Goal: Download file/media: Download file/media

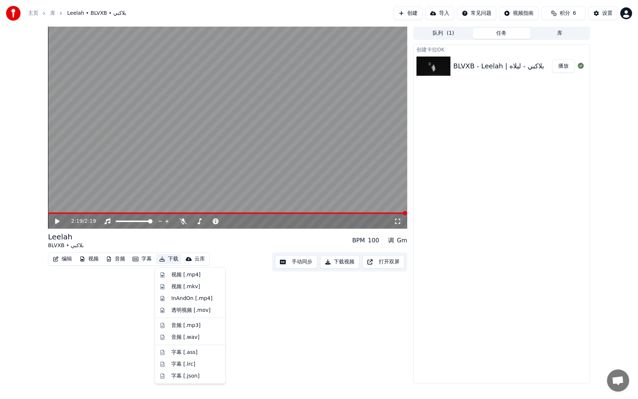
click at [166, 256] on button "下载" at bounding box center [168, 259] width 25 height 10
click at [186, 323] on div "音频 [.mp3]" at bounding box center [185, 325] width 29 height 7
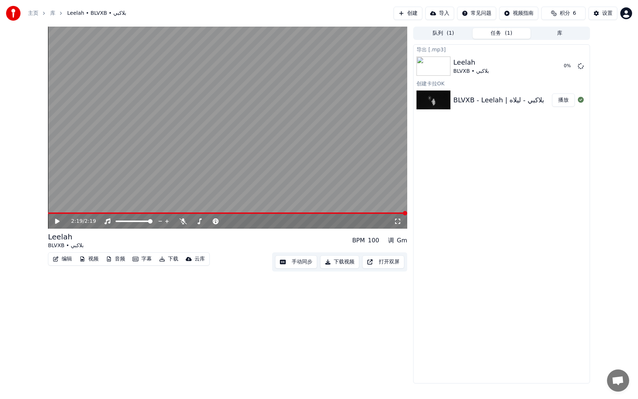
click at [176, 258] on button "下载" at bounding box center [168, 259] width 25 height 10
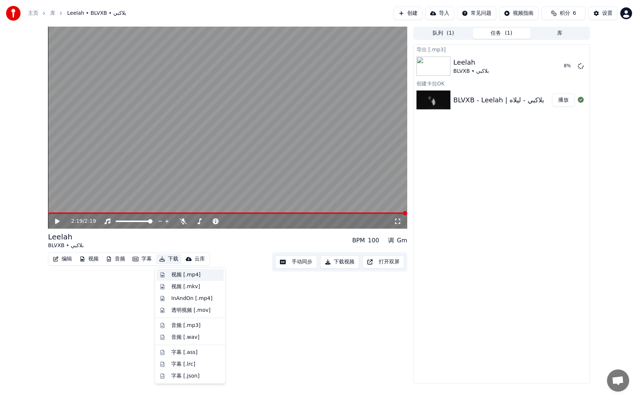
click at [185, 276] on div "视频 [.mp4]" at bounding box center [185, 274] width 29 height 7
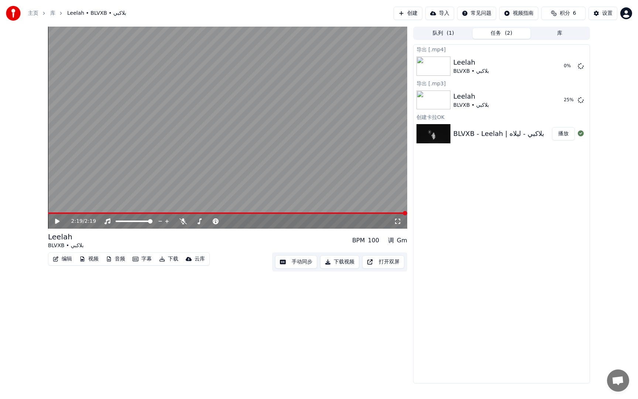
click at [174, 256] on button "下载" at bounding box center [168, 259] width 25 height 10
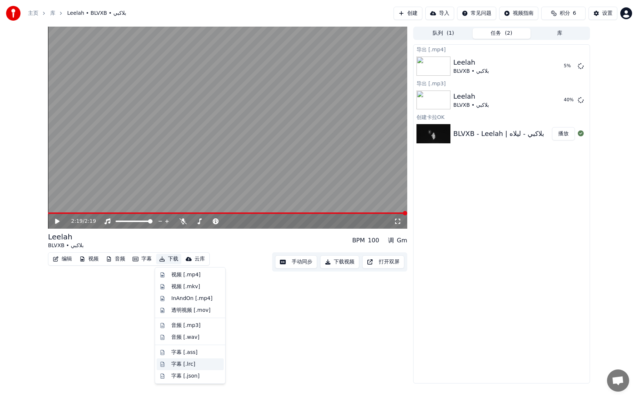
click at [184, 362] on div "字幕 [.lrc]" at bounding box center [183, 363] width 24 height 7
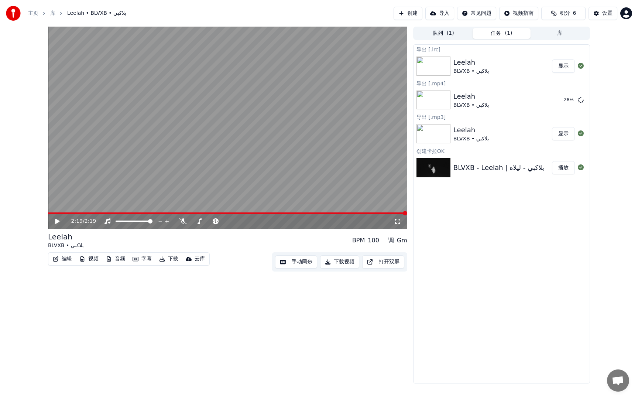
click at [59, 221] on icon at bounding box center [57, 221] width 4 height 5
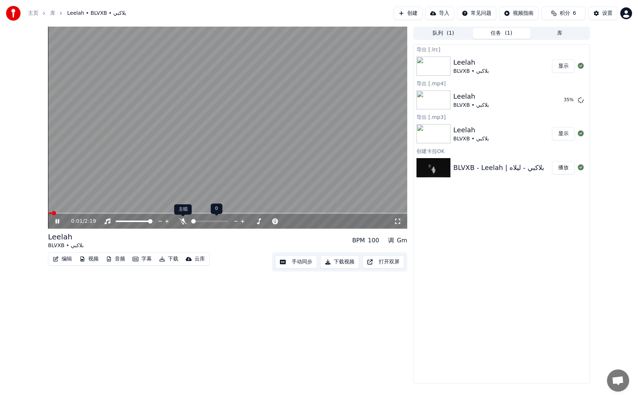
click at [182, 223] on icon at bounding box center [182, 221] width 7 height 6
click at [81, 212] on span at bounding box center [65, 212] width 34 height 1
click at [57, 220] on icon at bounding box center [62, 221] width 17 height 6
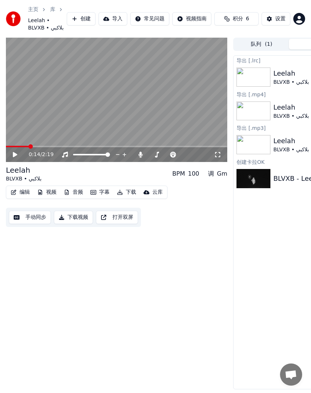
click at [16, 149] on div "0:14 / 2:19" at bounding box center [117, 154] width 222 height 15
click at [16, 146] on span at bounding box center [17, 146] width 23 height 1
click at [15, 152] on icon at bounding box center [20, 155] width 17 height 6
click at [16, 152] on icon at bounding box center [15, 154] width 4 height 5
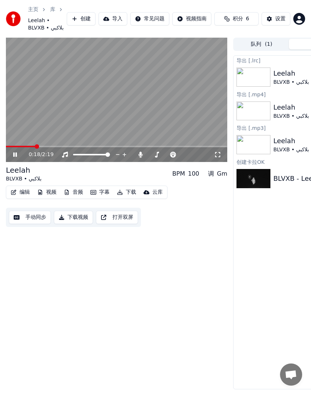
click at [95, 87] on video at bounding box center [117, 100] width 222 height 125
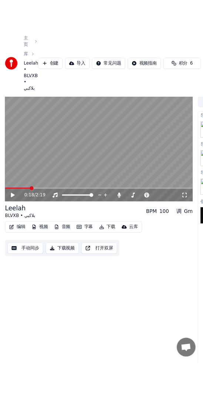
scroll to position [0, 0]
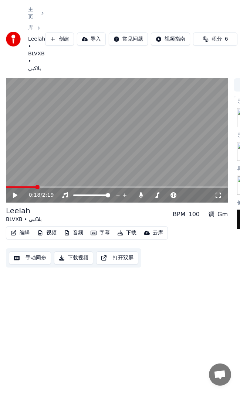
click at [18, 192] on icon at bounding box center [20, 195] width 17 height 6
click at [37, 186] on span at bounding box center [22, 186] width 33 height 1
click at [14, 193] on icon at bounding box center [15, 195] width 4 height 5
click at [14, 193] on icon at bounding box center [15, 195] width 4 height 4
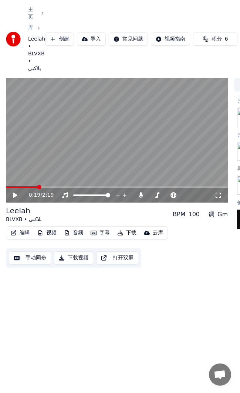
click at [14, 193] on icon at bounding box center [15, 195] width 4 height 5
click at [14, 193] on icon at bounding box center [15, 195] width 4 height 4
click at [15, 193] on icon at bounding box center [15, 195] width 4 height 5
click at [15, 192] on icon at bounding box center [20, 195] width 17 height 6
click at [15, 193] on icon at bounding box center [15, 195] width 4 height 5
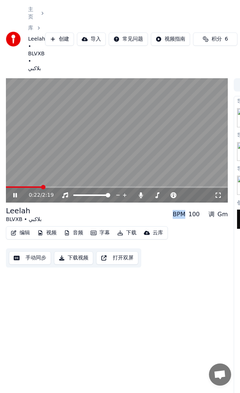
click at [15, 192] on icon at bounding box center [20, 195] width 17 height 6
click at [15, 193] on icon at bounding box center [15, 195] width 4 height 5
click at [15, 192] on icon at bounding box center [20, 195] width 17 height 6
click at [15, 193] on icon at bounding box center [15, 195] width 4 height 5
drag, startPoint x: 15, startPoint y: 187, endPoint x: 17, endPoint y: 182, distance: 5.6
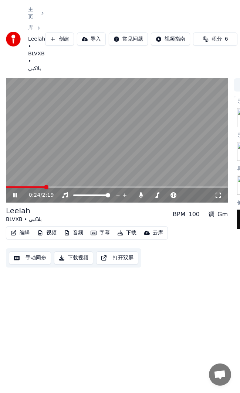
click at [17, 188] on div "0:24 / 2:19" at bounding box center [117, 195] width 222 height 15
click at [17, 192] on icon at bounding box center [20, 195] width 17 height 6
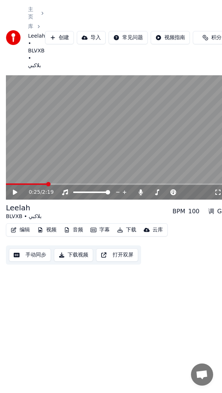
click at [17, 189] on icon at bounding box center [20, 192] width 17 height 6
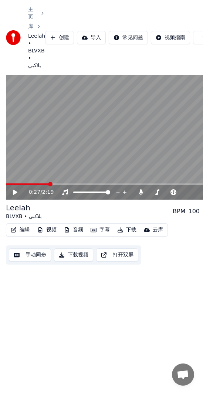
click at [13, 190] on icon at bounding box center [15, 192] width 4 height 5
click at [13, 189] on icon at bounding box center [20, 192] width 17 height 6
click at [13, 190] on icon at bounding box center [15, 192] width 4 height 5
click at [13, 189] on icon at bounding box center [20, 192] width 17 height 6
click at [14, 190] on icon at bounding box center [15, 192] width 4 height 5
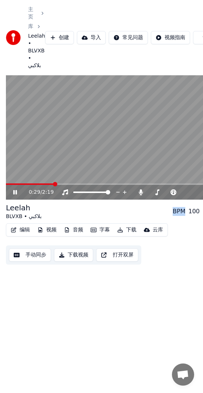
click at [14, 190] on icon at bounding box center [15, 192] width 4 height 4
